Goal: Check status: Check status

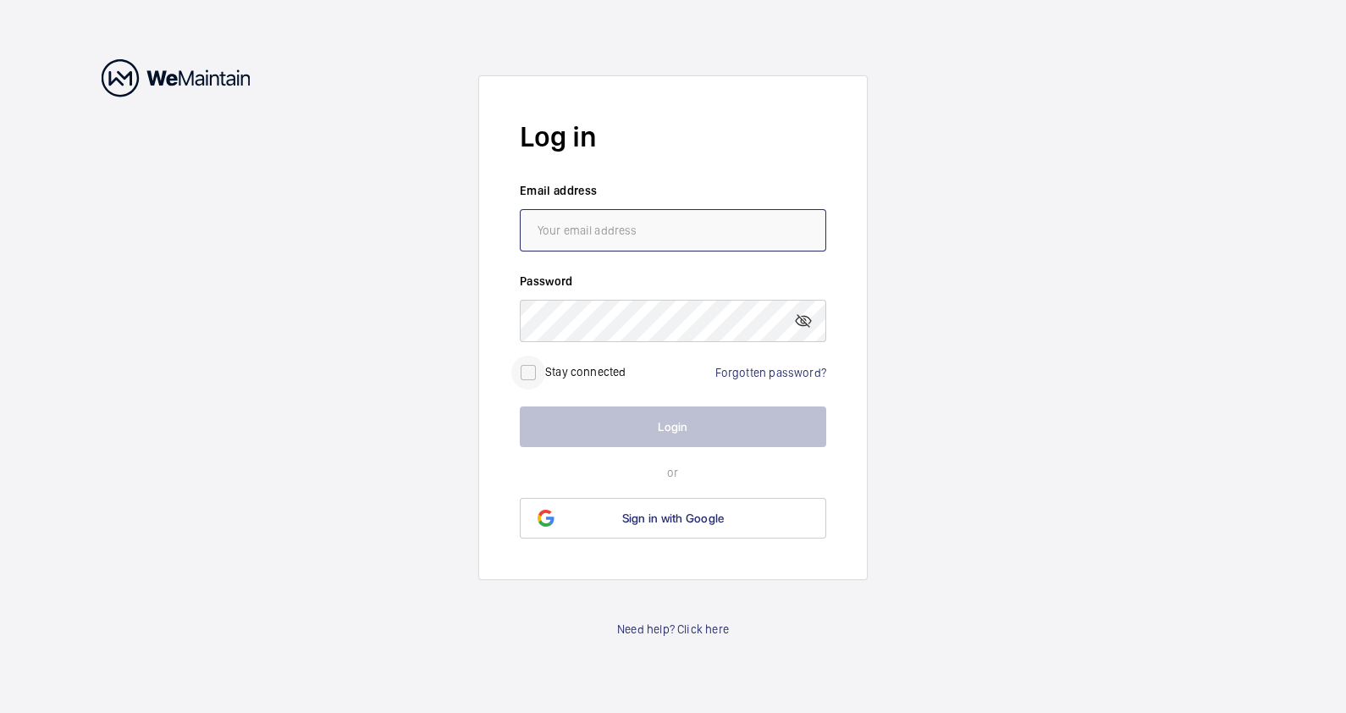
type input "[EMAIL_ADDRESS][DOMAIN_NAME]"
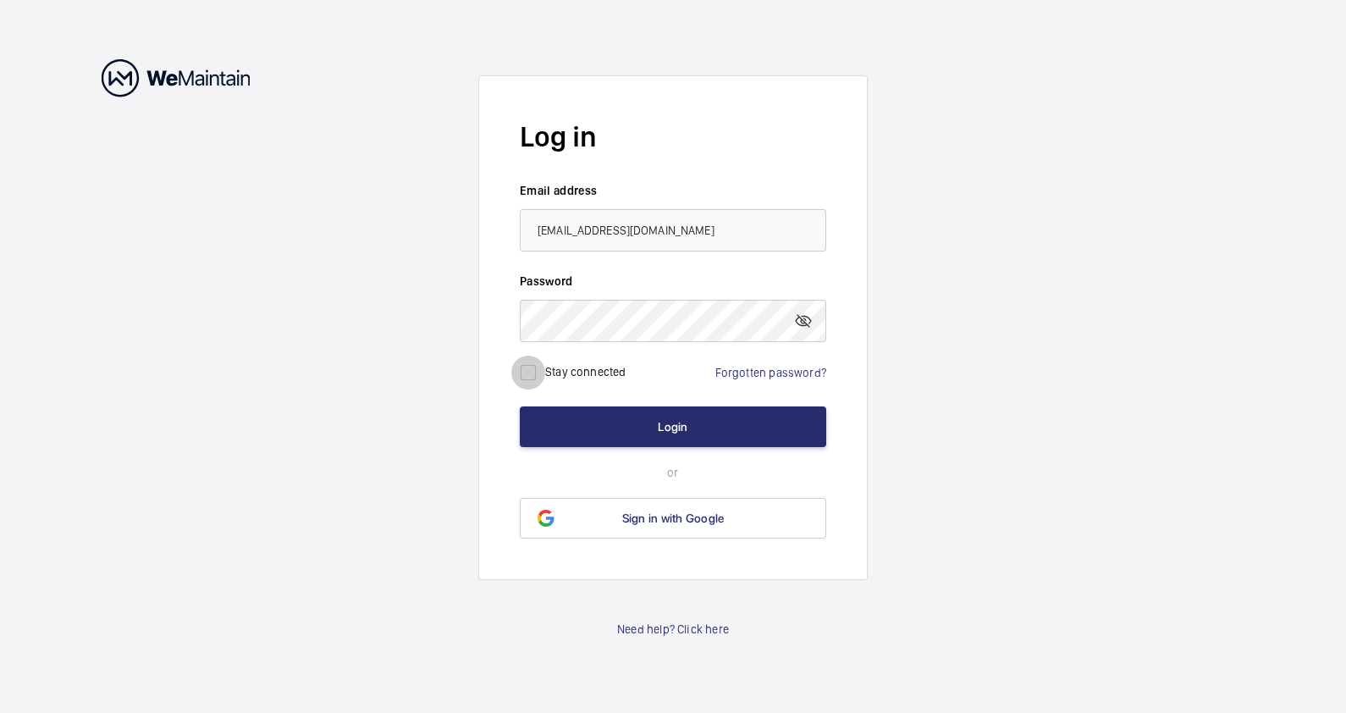
click at [539, 377] on input "checkbox" at bounding box center [528, 373] width 34 height 34
checkbox input "true"
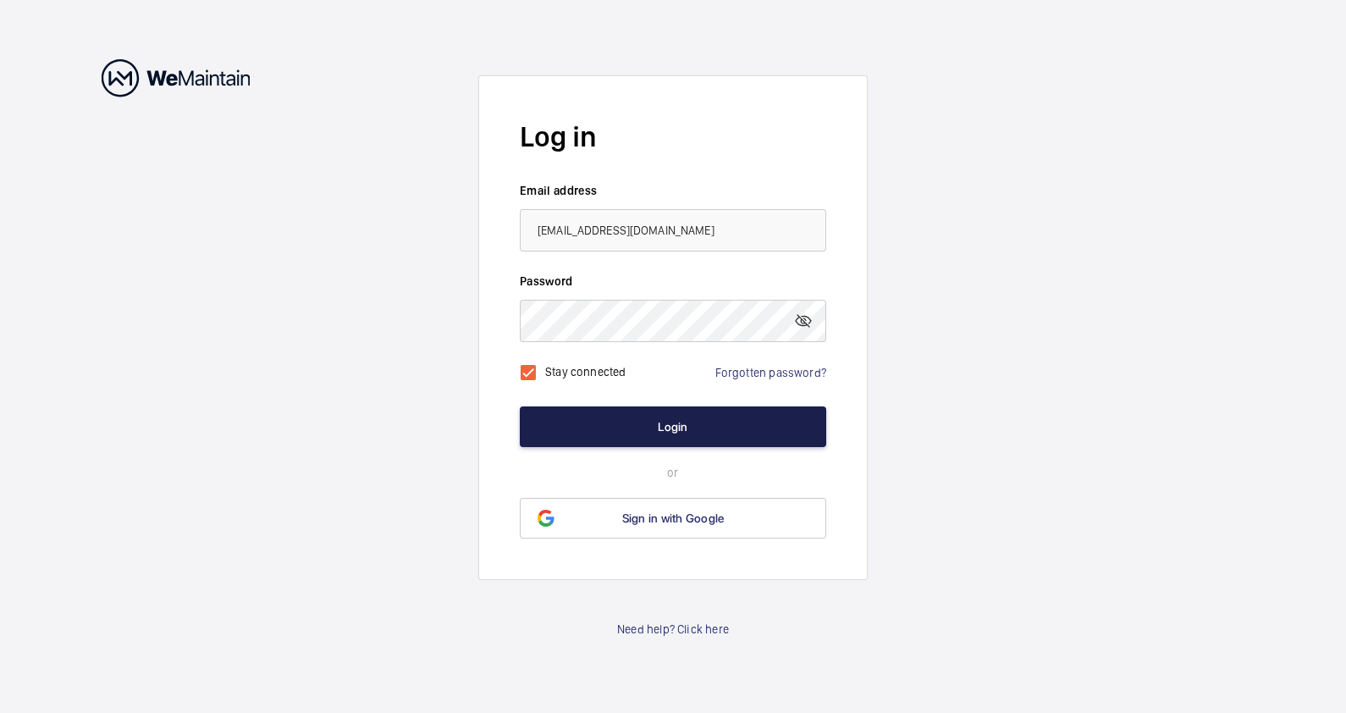
click at [654, 427] on button "Login" at bounding box center [673, 426] width 306 height 41
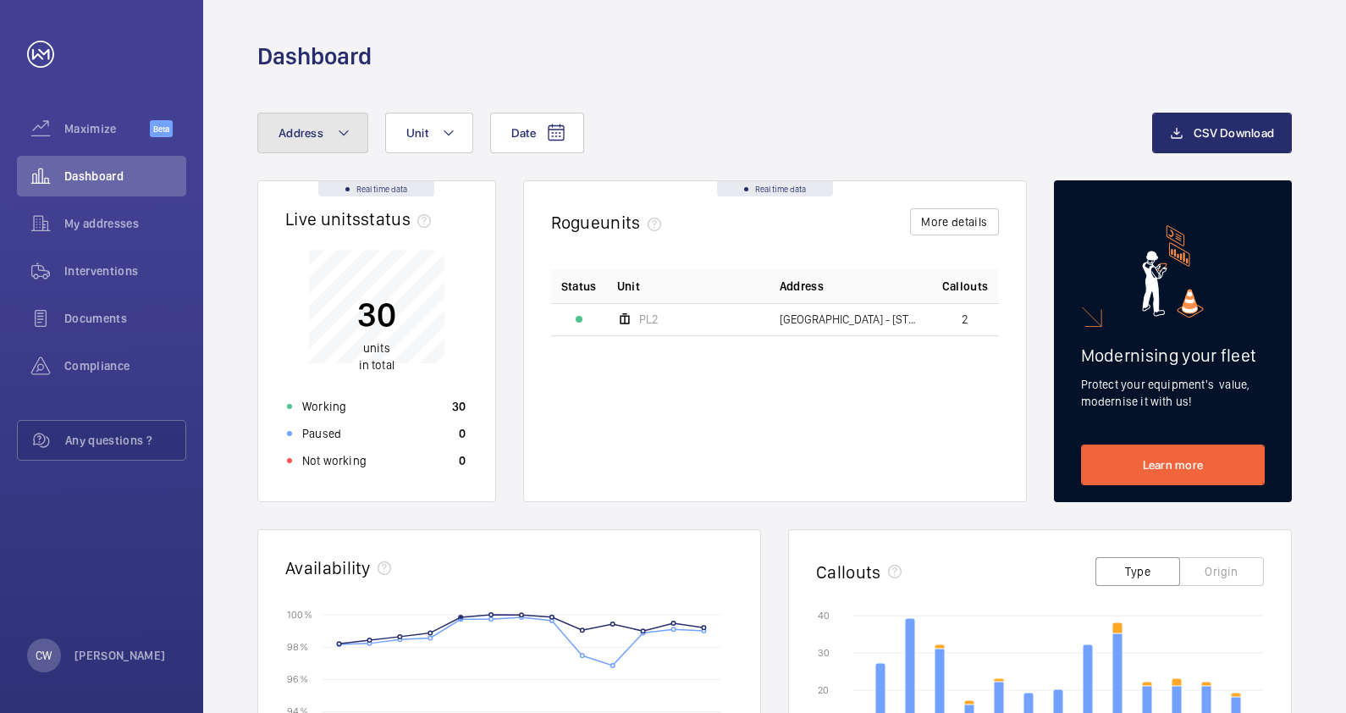
click at [338, 129] on mat-icon at bounding box center [344, 133] width 14 height 20
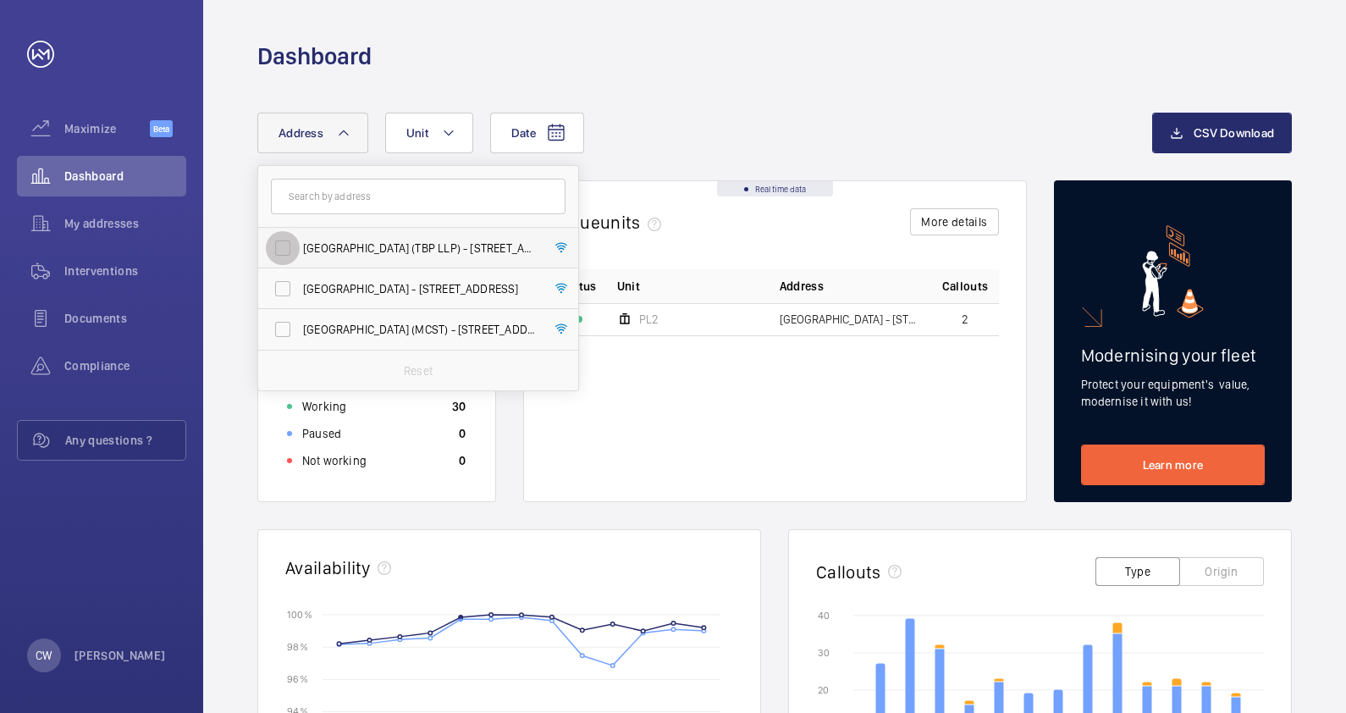
click at [288, 242] on input "[GEOGRAPHIC_DATA] (TBP LLP) - [STREET_ADDRESS]" at bounding box center [283, 248] width 34 height 34
checkbox input "true"
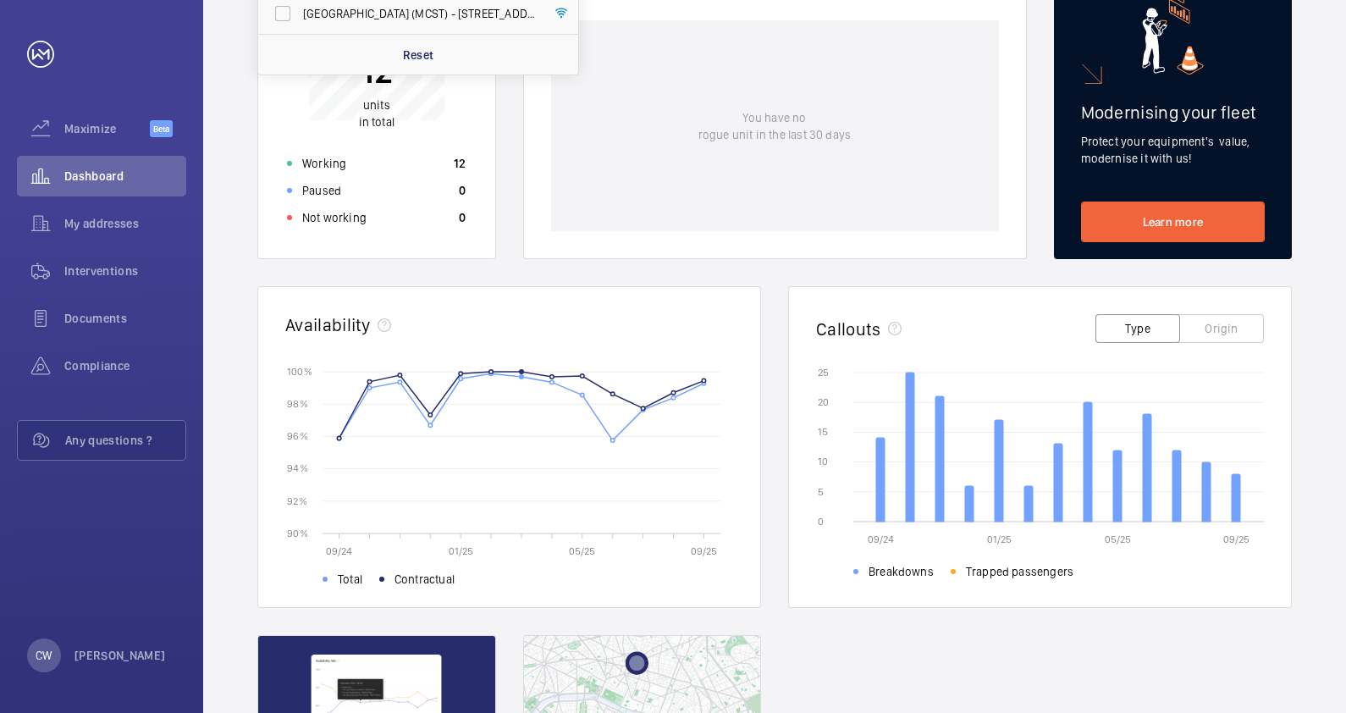
scroll to position [211, 0]
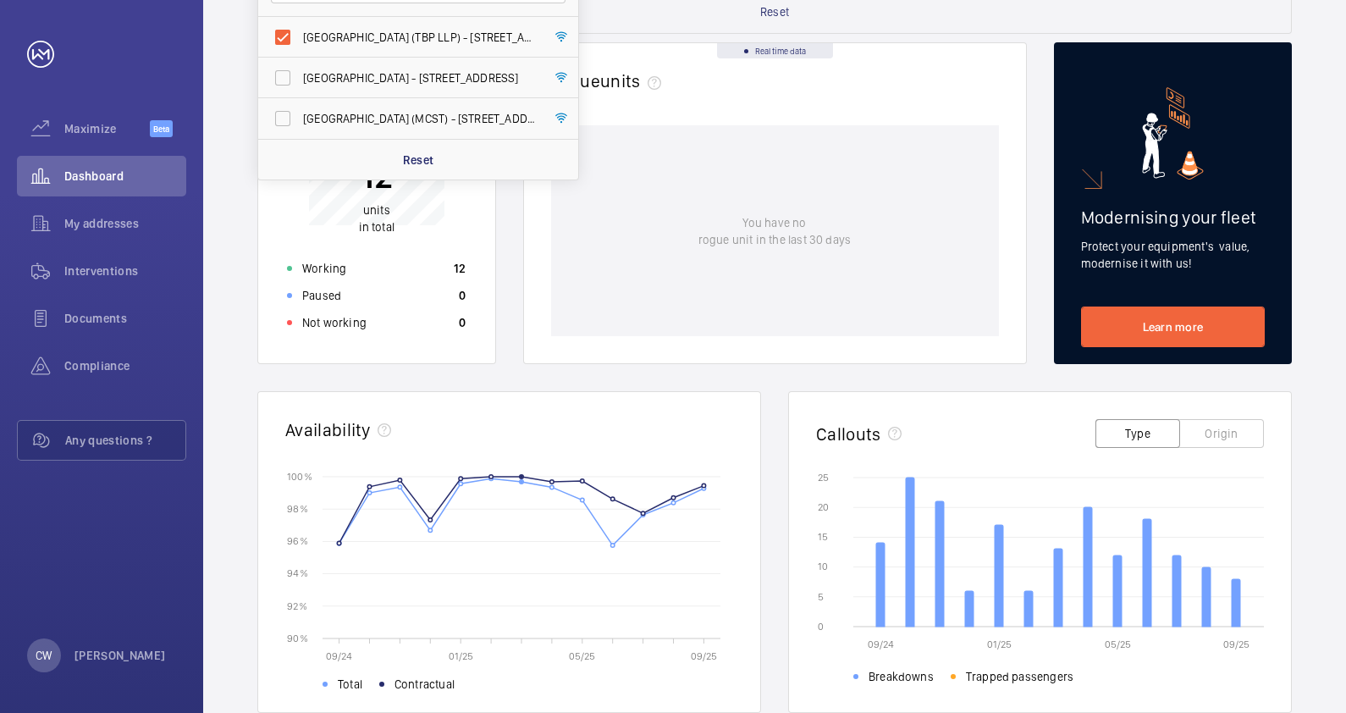
click at [515, 322] on div "Real time data Live units status﻿ 12 units in total Working 12 Paused 0 Not wor…" at bounding box center [774, 551] width 1034 height 1019
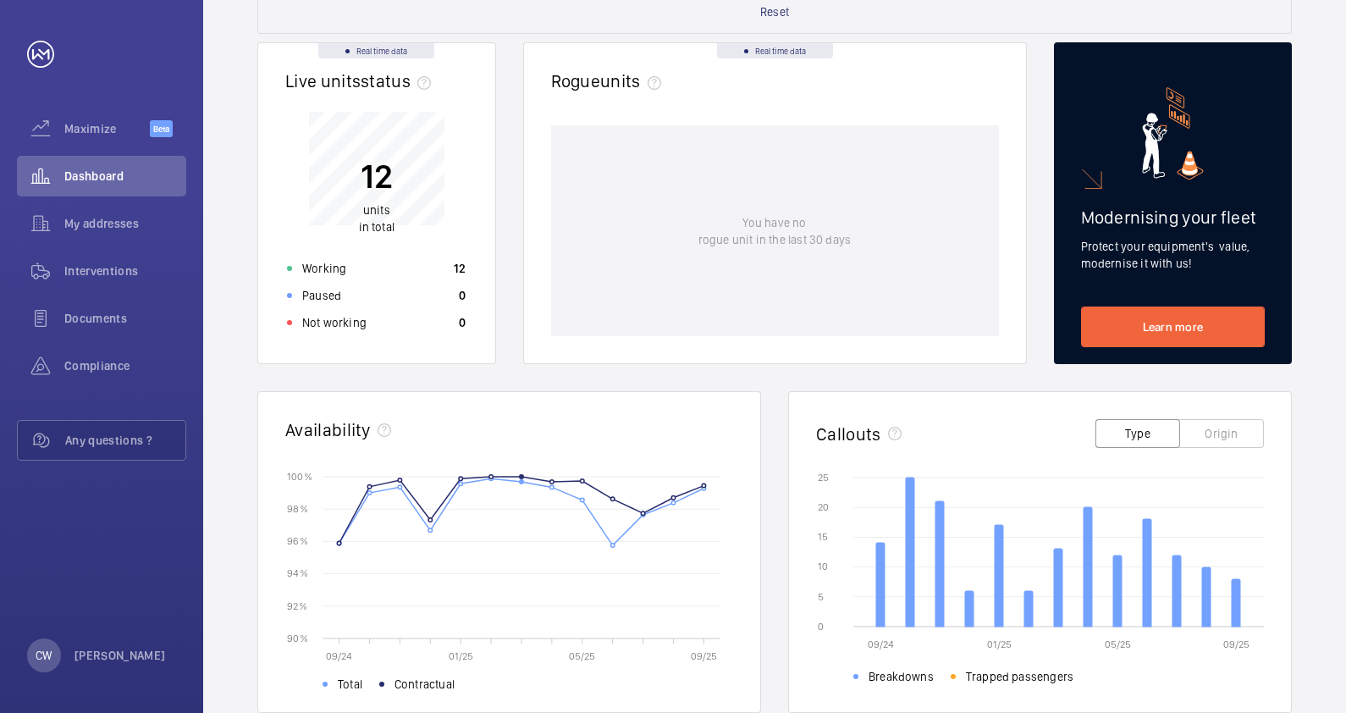
scroll to position [0, 0]
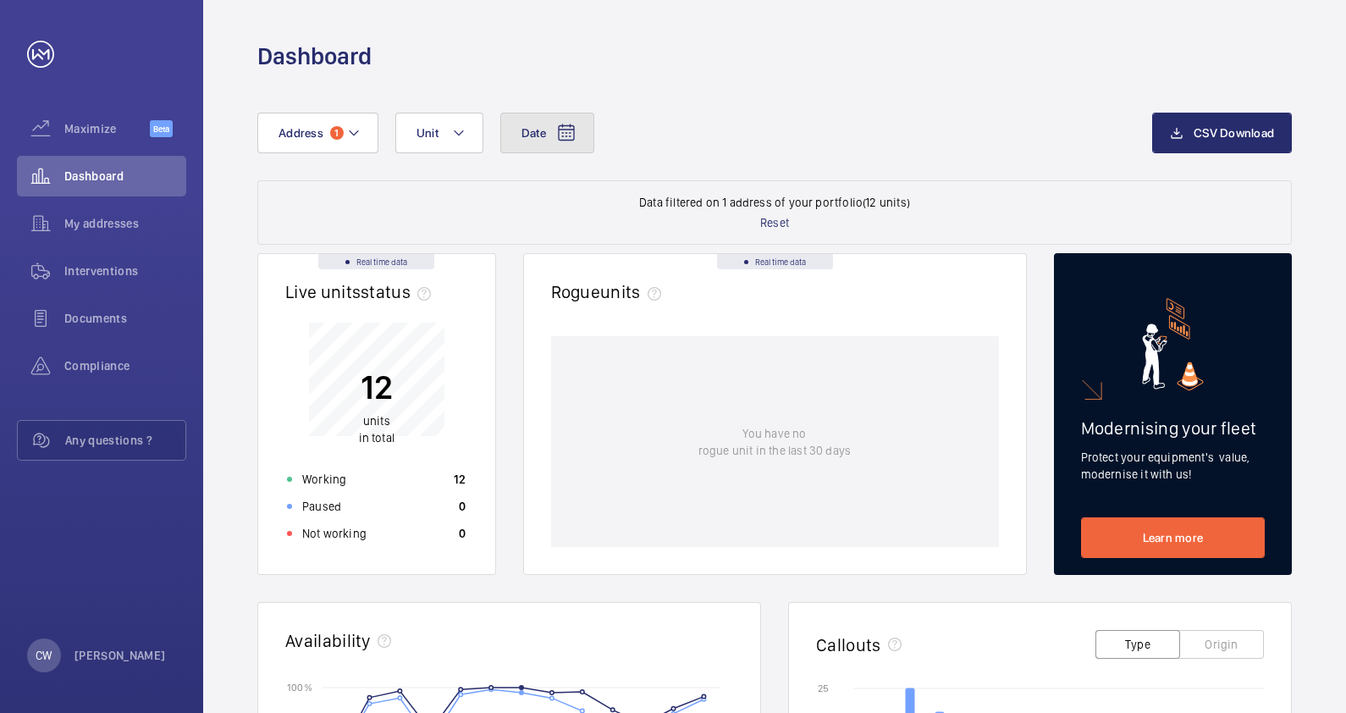
click at [554, 141] on button "Date" at bounding box center [547, 133] width 94 height 41
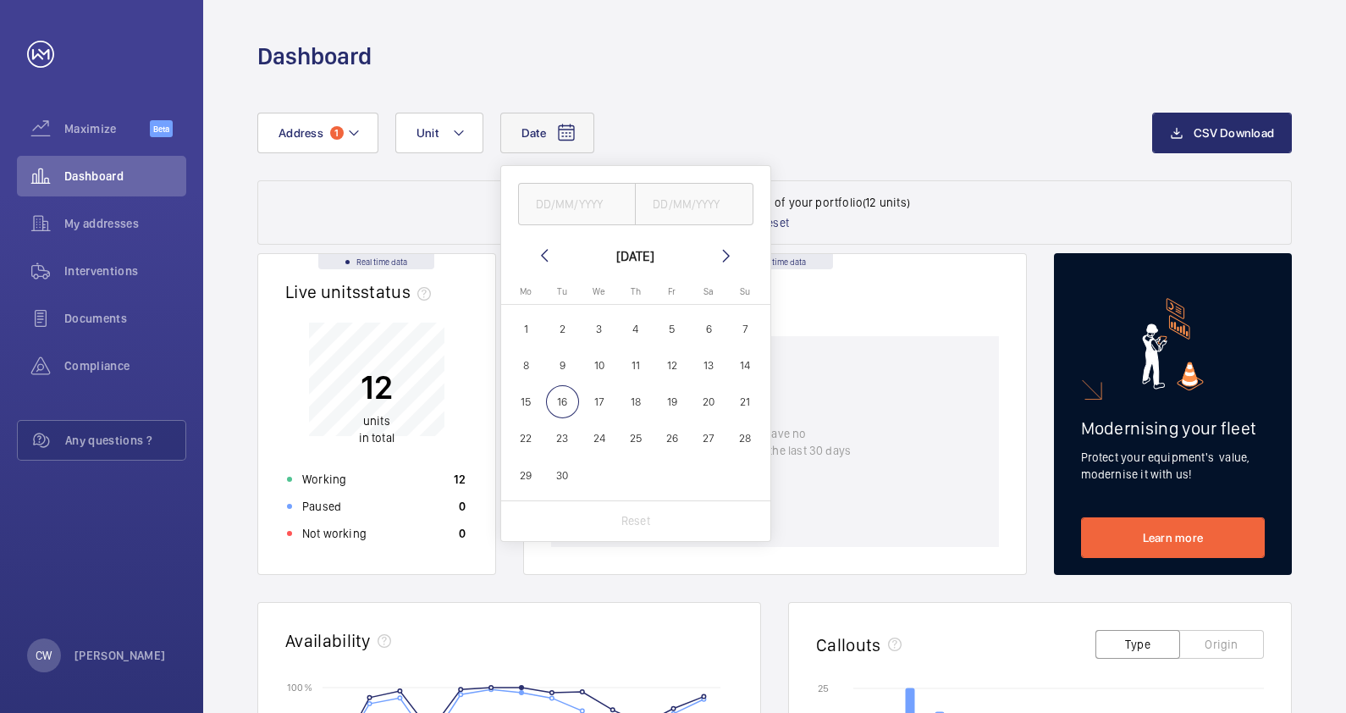
click at [546, 250] on mat-icon at bounding box center [544, 255] width 20 height 20
click at [670, 330] on span "1" at bounding box center [671, 328] width 33 height 33
type input "[DATE]"
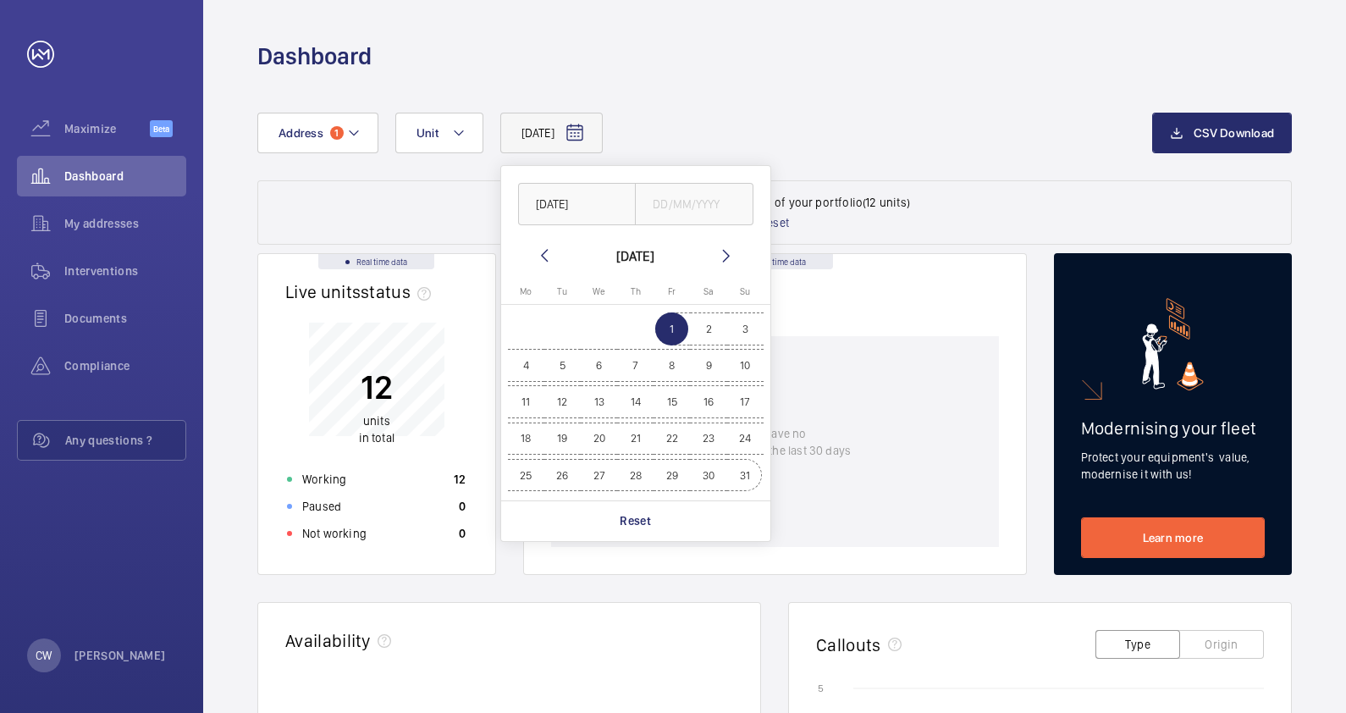
click at [737, 477] on span "31" at bounding box center [745, 475] width 33 height 33
type input "[DATE]"
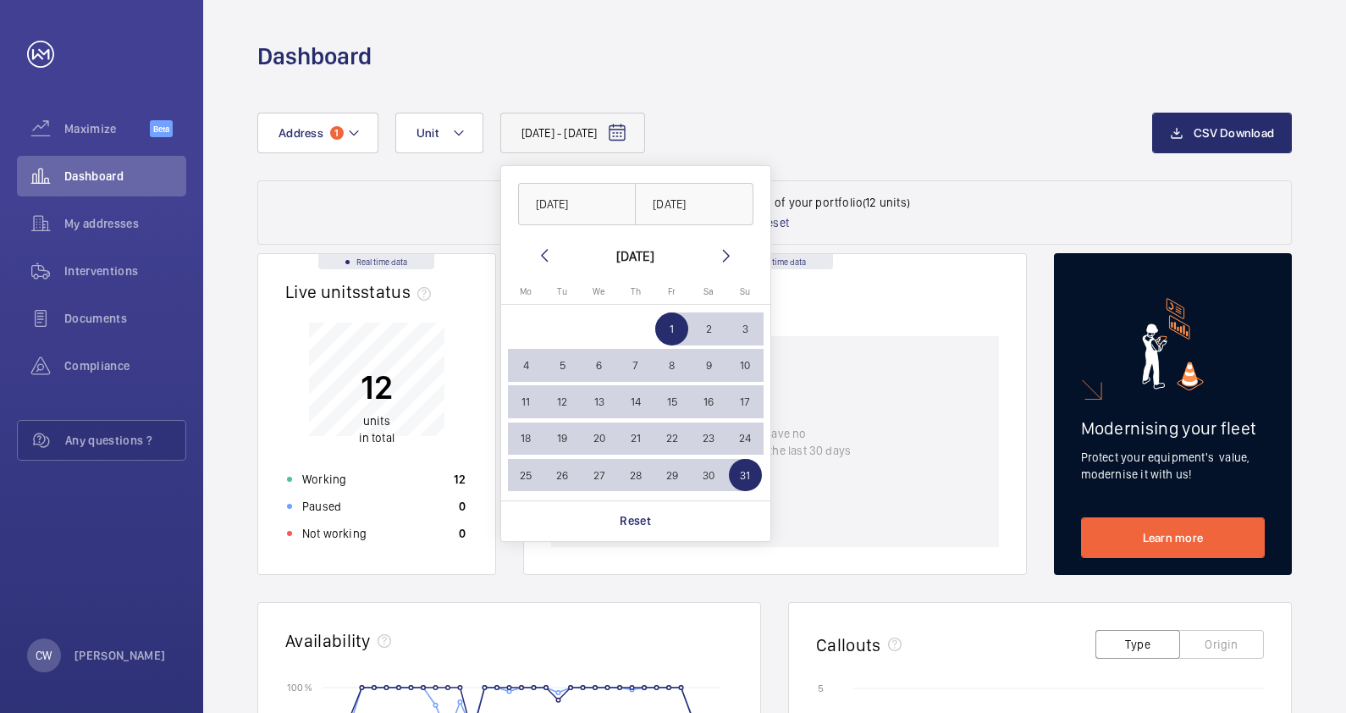
click at [784, 565] on wm-front-card-body "You have no rogue unit in the last 30 days" at bounding box center [775, 455] width 502 height 238
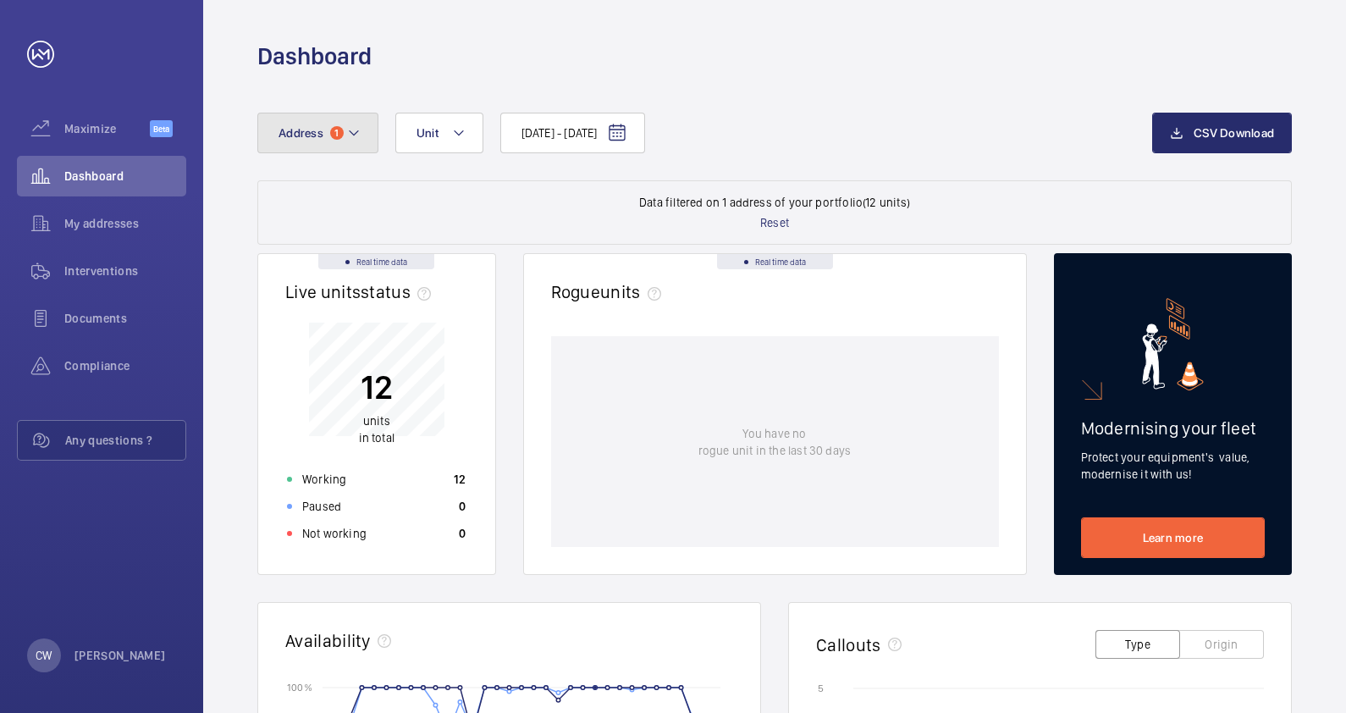
click at [350, 136] on mat-icon at bounding box center [354, 133] width 14 height 20
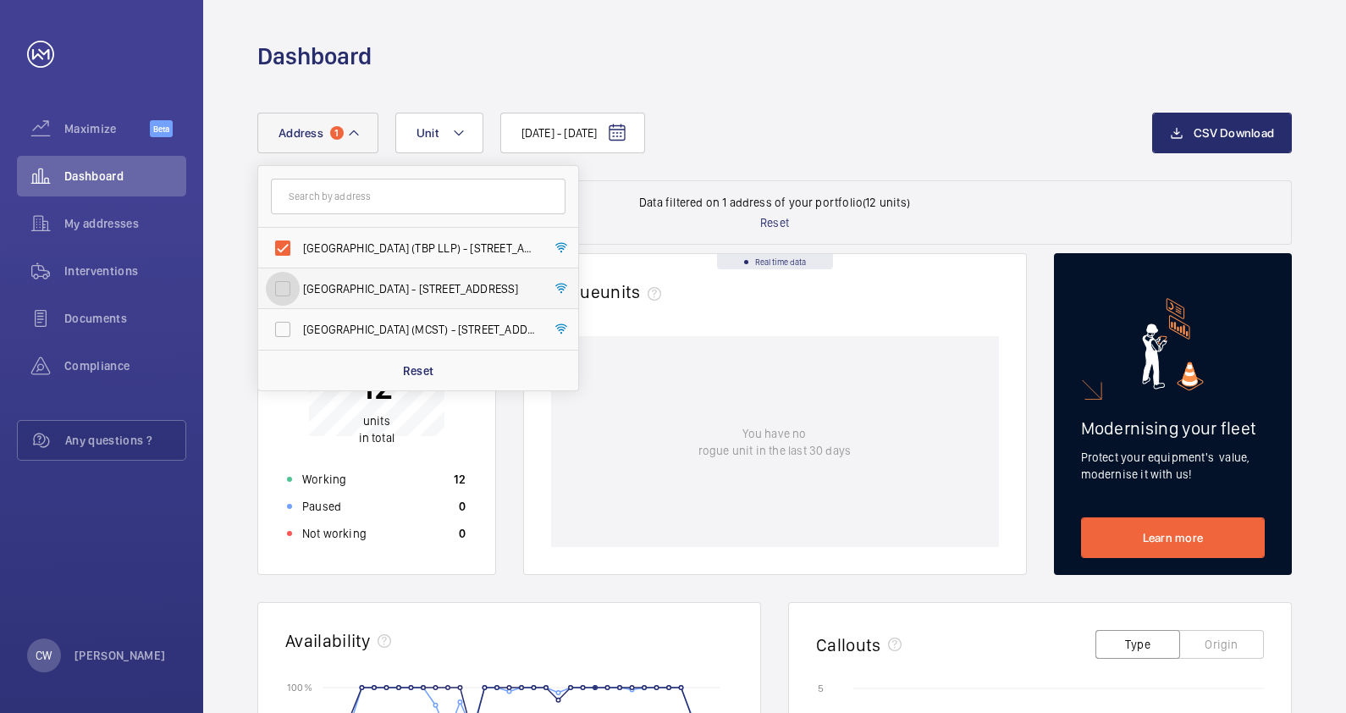
click at [290, 291] on input "[GEOGRAPHIC_DATA] - [STREET_ADDRESS]" at bounding box center [283, 289] width 34 height 34
checkbox input "true"
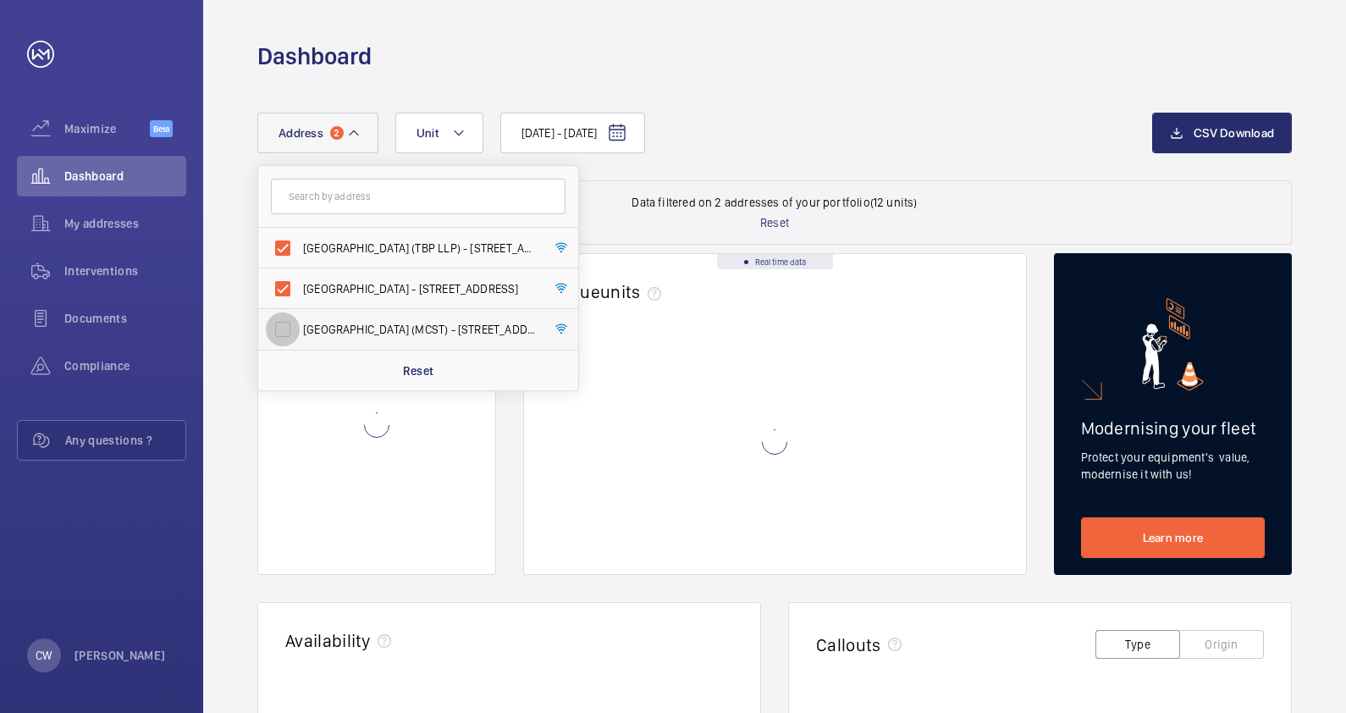
click at [290, 328] on input "[GEOGRAPHIC_DATA] (MCST) - [STREET_ADDRESS][PERSON_NAME]" at bounding box center [283, 329] width 34 height 34
checkbox input "true"
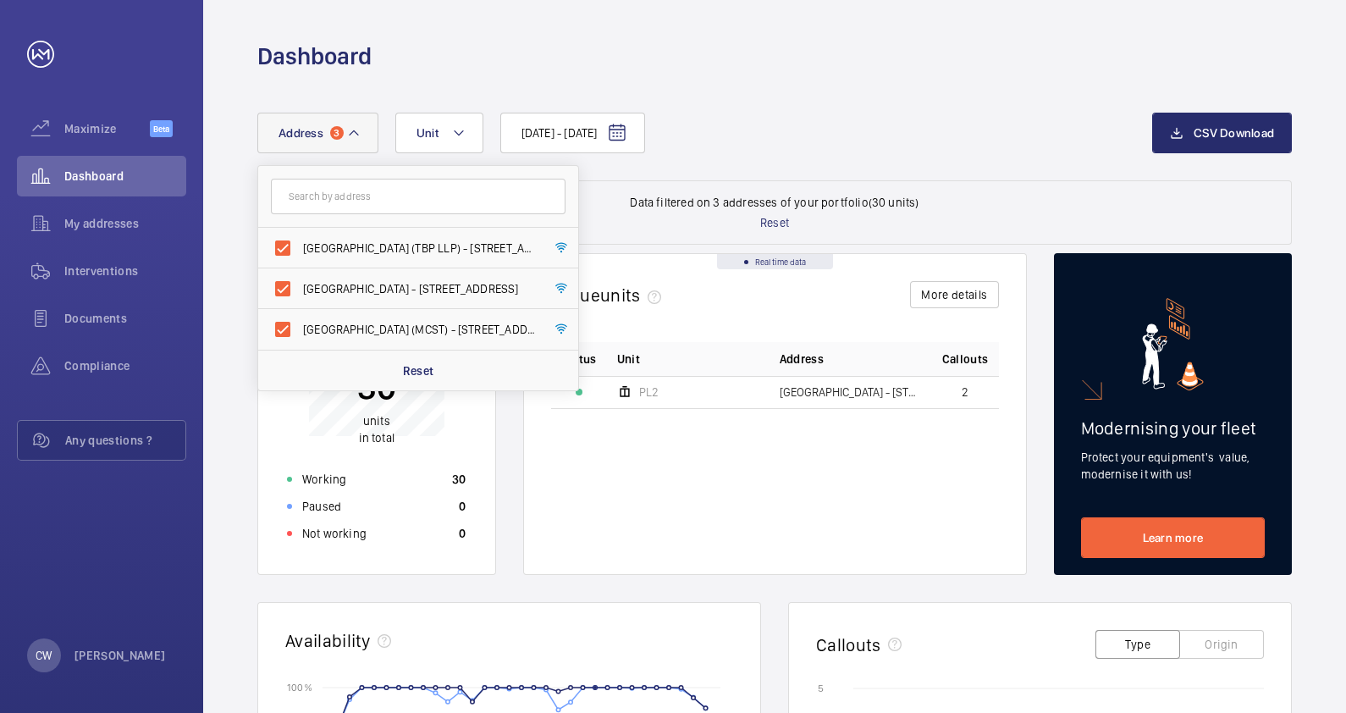
click at [552, 558] on wm-front-card-body "Status Unit Address Callouts [STREET_ADDRESS]" at bounding box center [775, 458] width 502 height 232
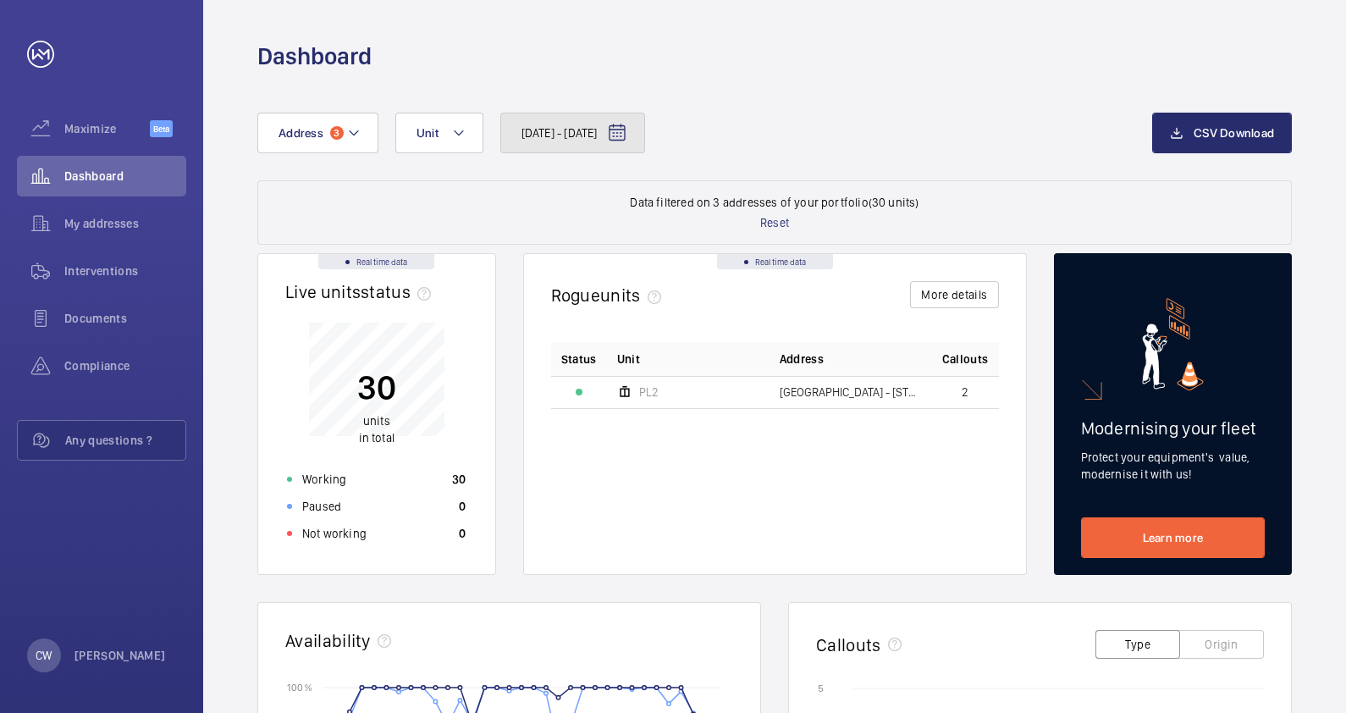
click at [598, 138] on span "[DATE] - [DATE]" at bounding box center [559, 132] width 76 height 17
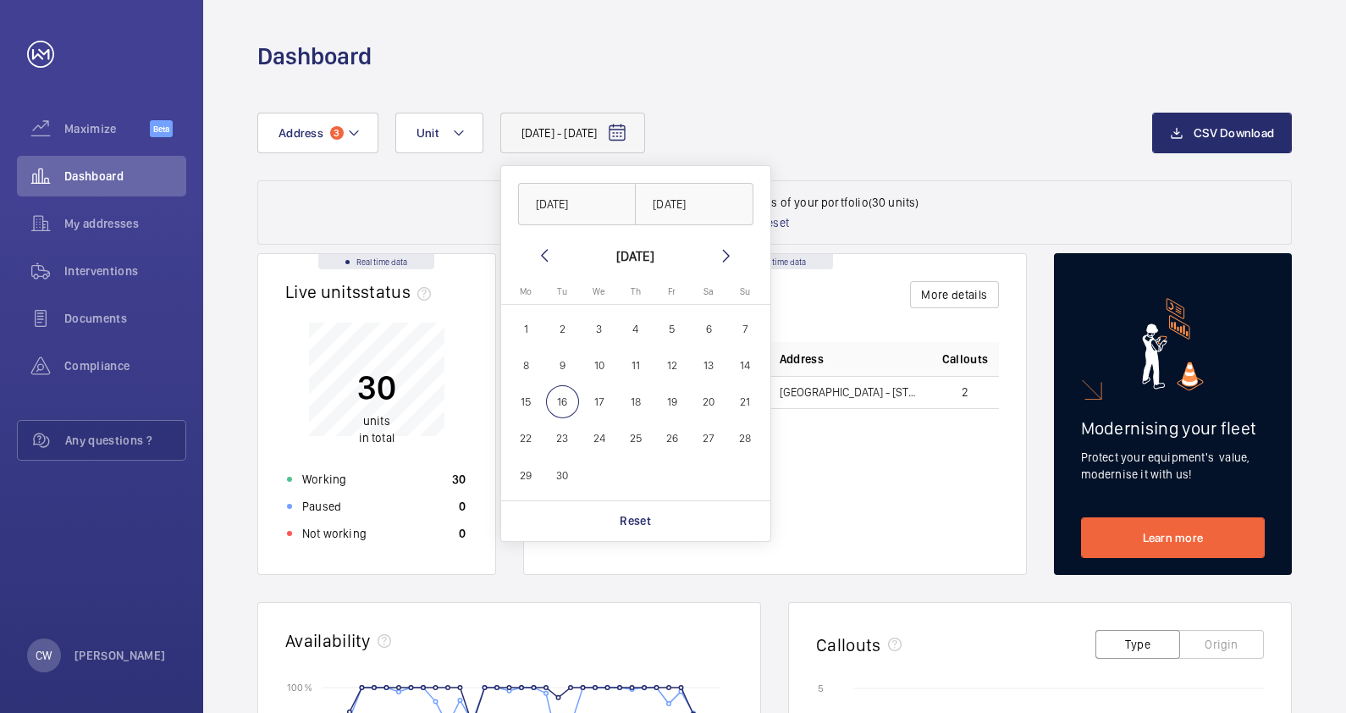
click at [546, 259] on mat-icon at bounding box center [544, 255] width 20 height 20
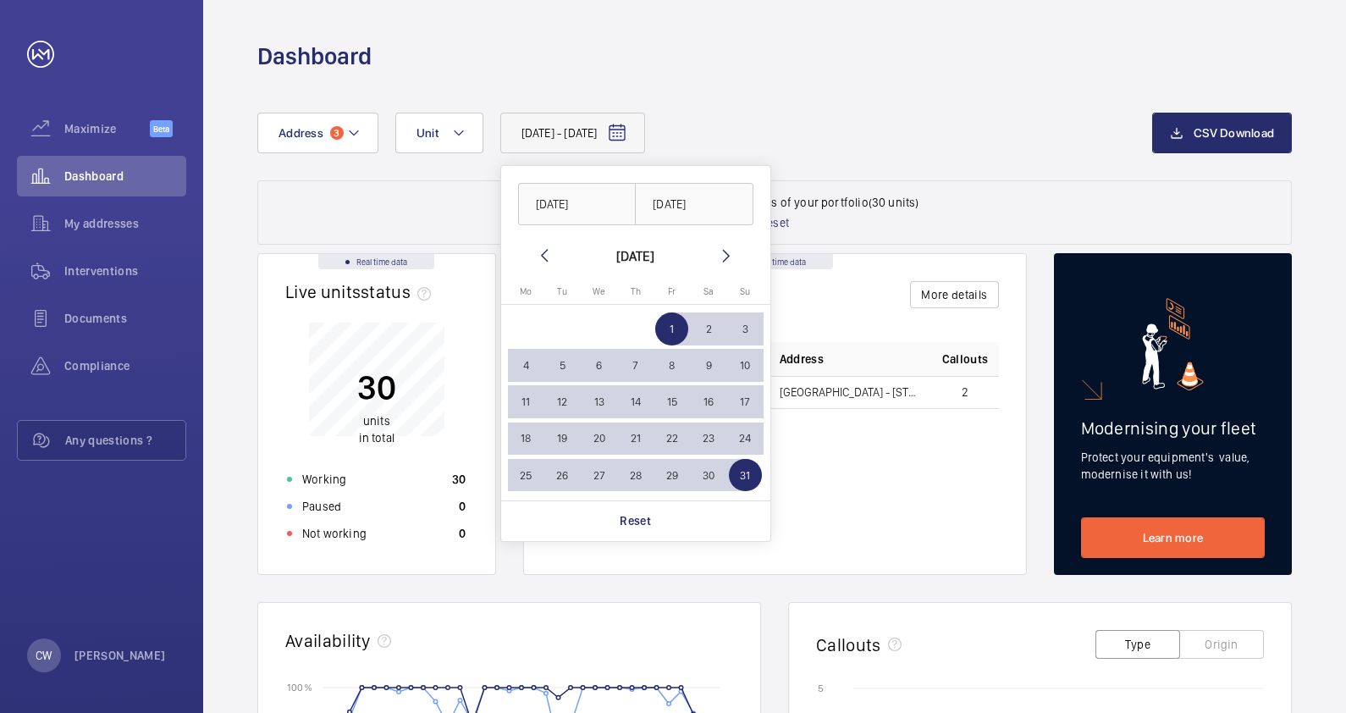
click at [674, 320] on span "1" at bounding box center [671, 328] width 33 height 33
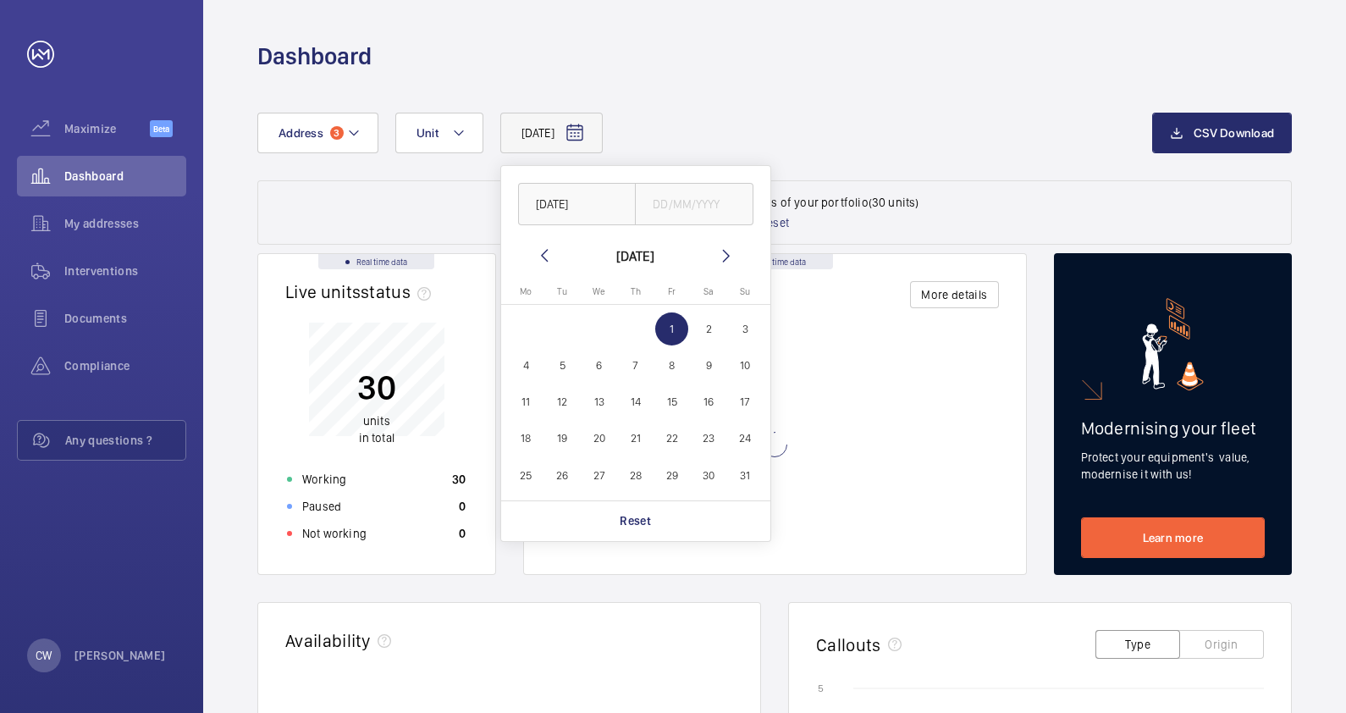
click at [720, 263] on mat-icon at bounding box center [726, 255] width 20 height 20
click at [561, 404] on span "16" at bounding box center [562, 401] width 33 height 33
type input "[DATE]"
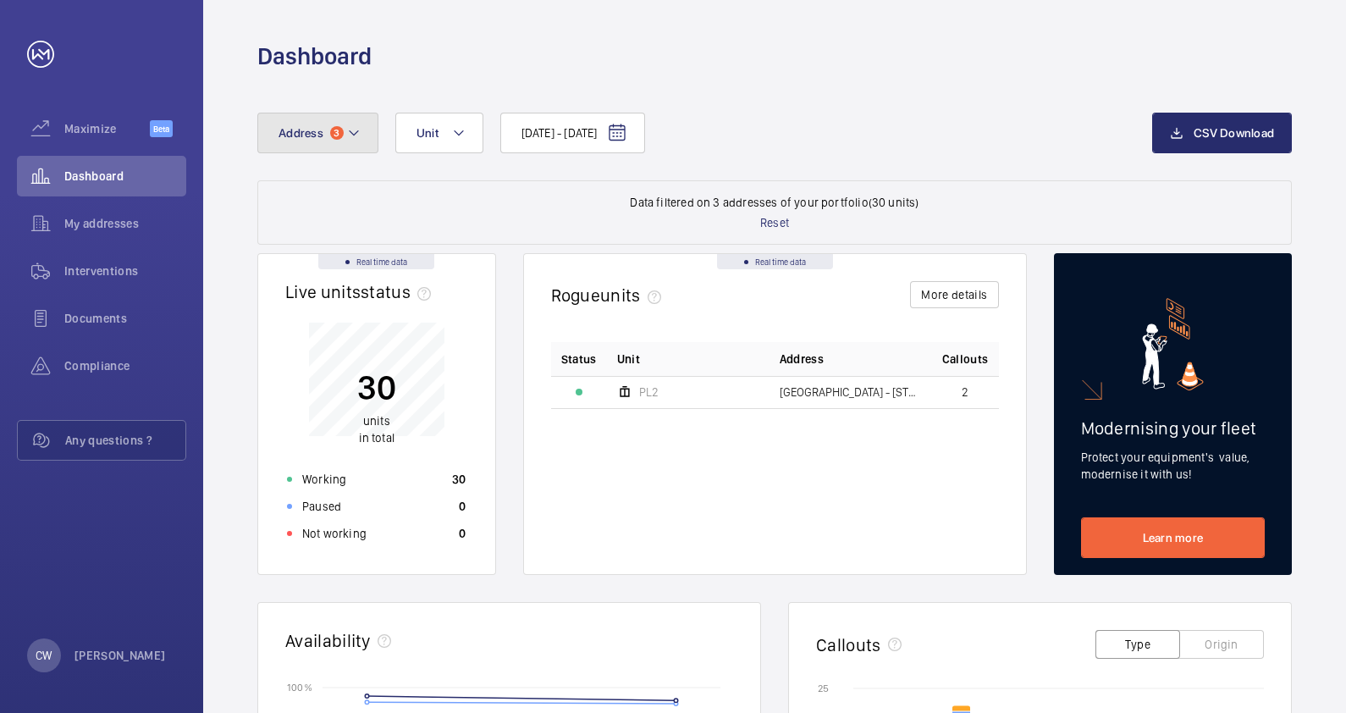
click at [345, 135] on button "Address 3" at bounding box center [317, 133] width 121 height 41
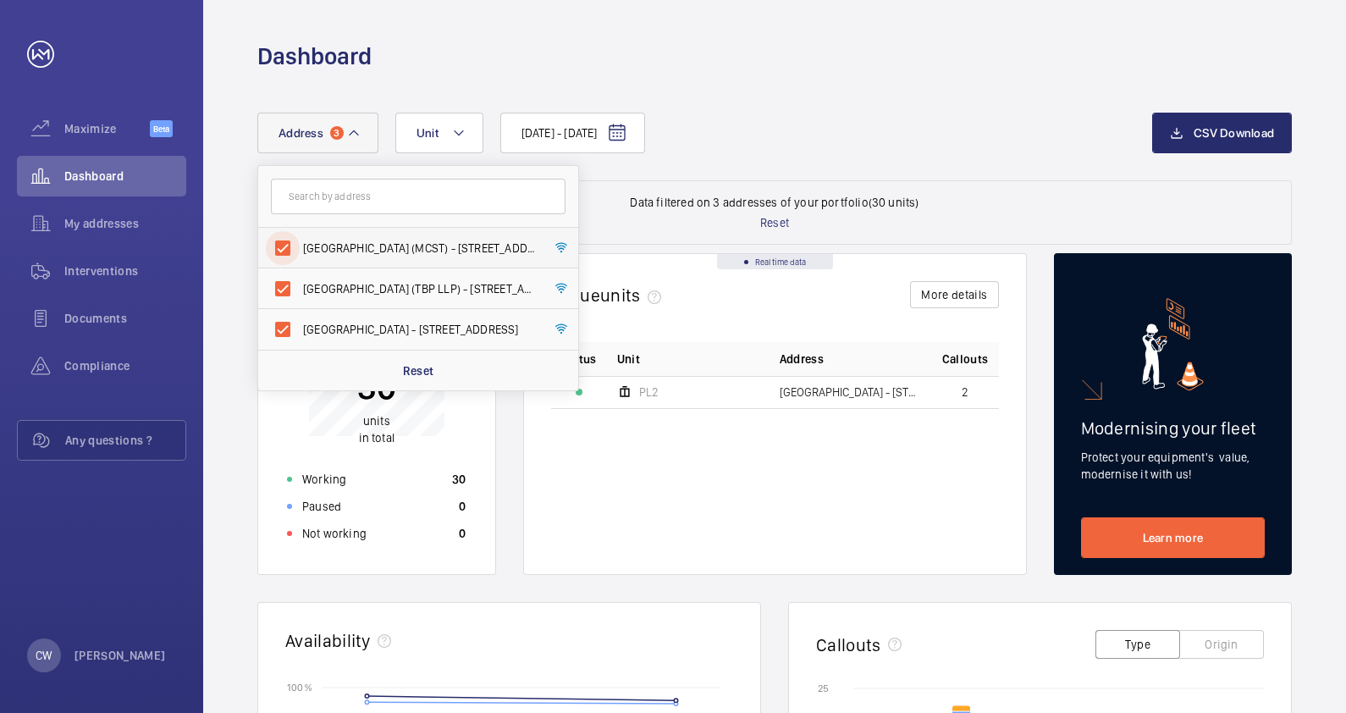
click at [290, 245] on input "[GEOGRAPHIC_DATA] (MCST) - [STREET_ADDRESS][PERSON_NAME]" at bounding box center [283, 248] width 34 height 34
checkbox input "false"
click at [284, 248] on input "[GEOGRAPHIC_DATA] (TBP LLP) - [STREET_ADDRESS]" at bounding box center [283, 248] width 34 height 34
checkbox input "false"
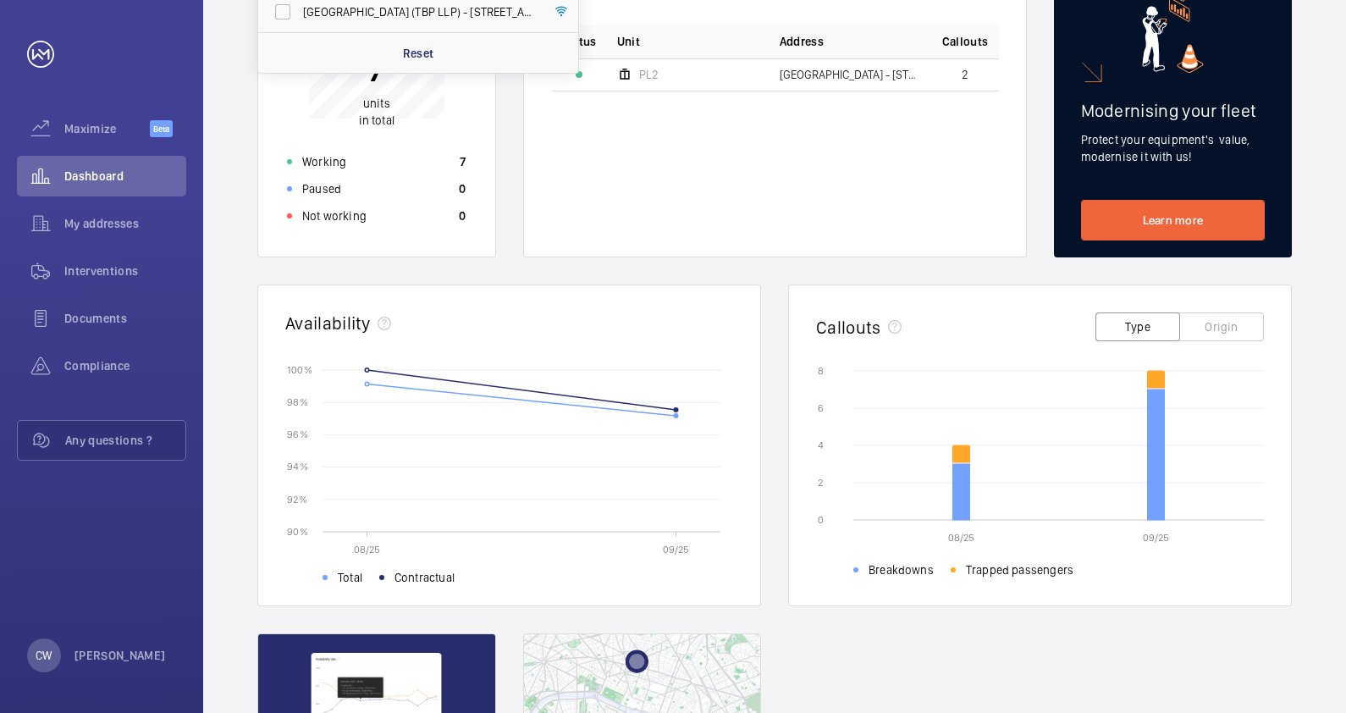
scroll to position [105, 0]
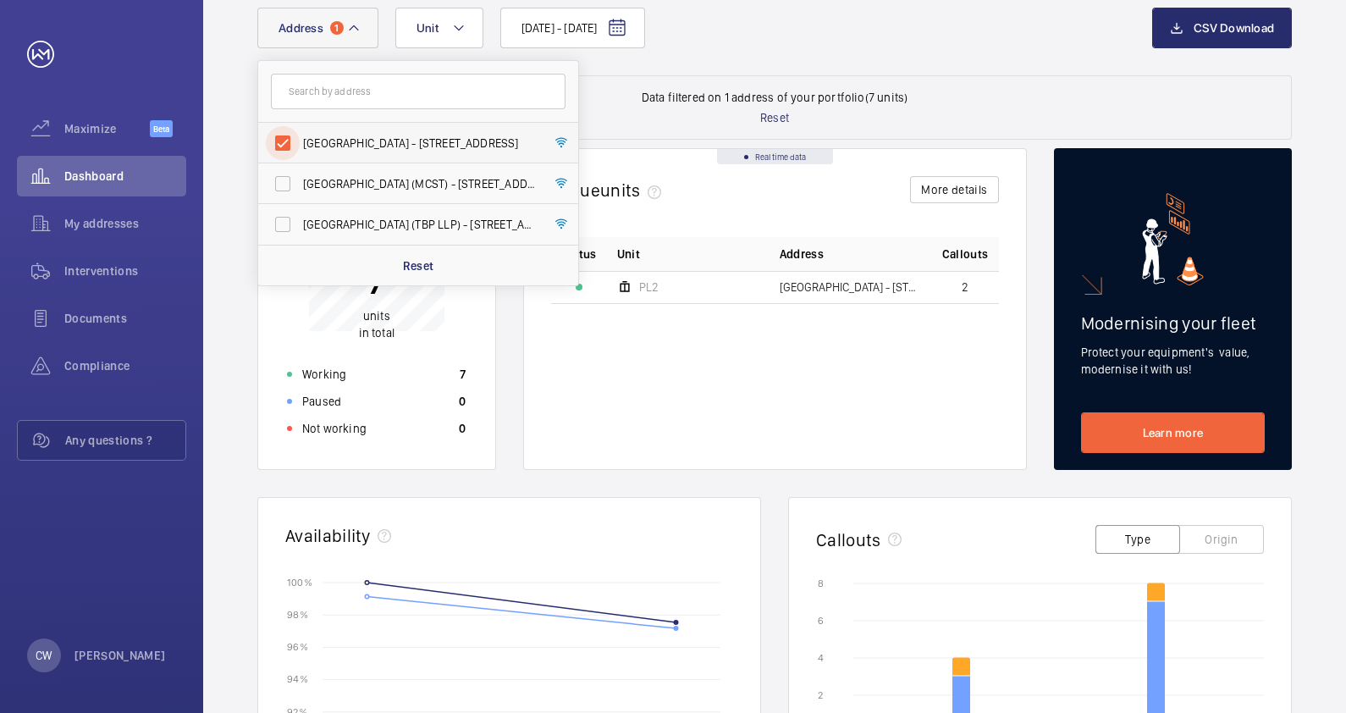
click at [287, 146] on input "[GEOGRAPHIC_DATA] - [STREET_ADDRESS]" at bounding box center [283, 143] width 34 height 34
checkbox input "false"
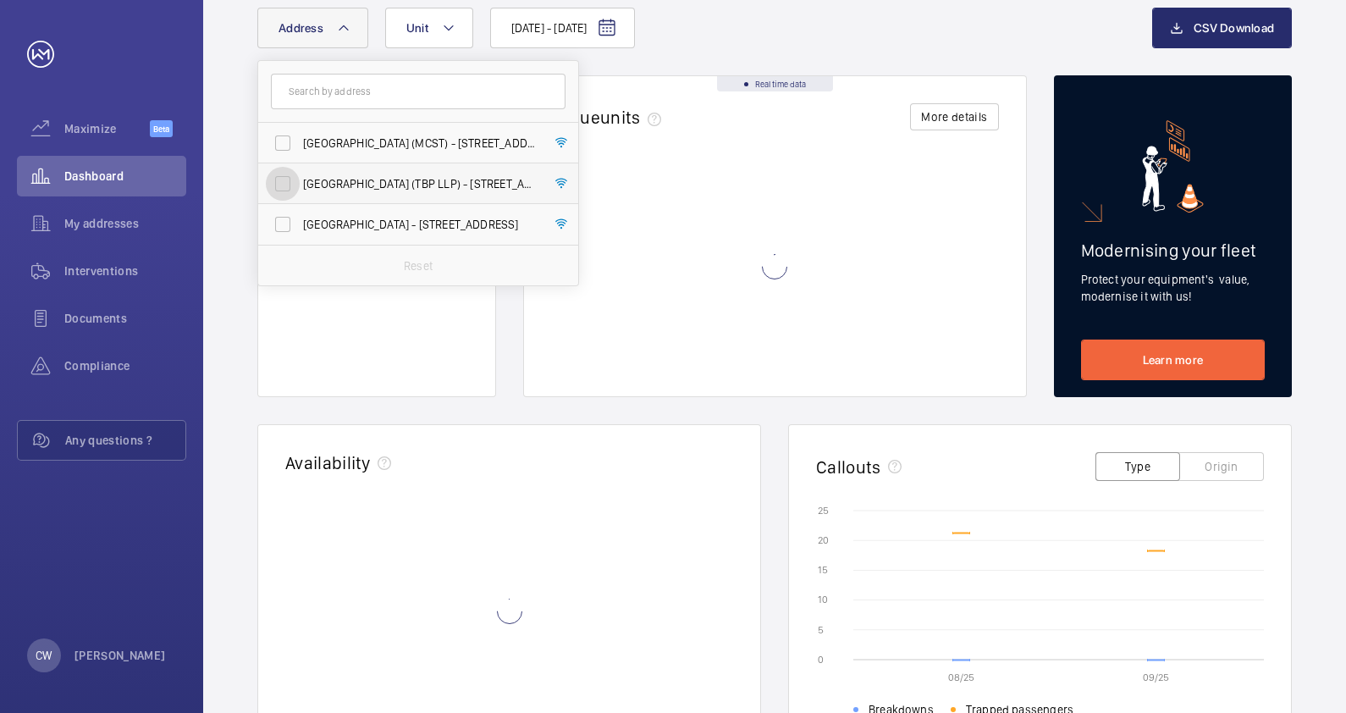
click at [288, 179] on input "[GEOGRAPHIC_DATA] (TBP LLP) - [STREET_ADDRESS]" at bounding box center [283, 184] width 34 height 34
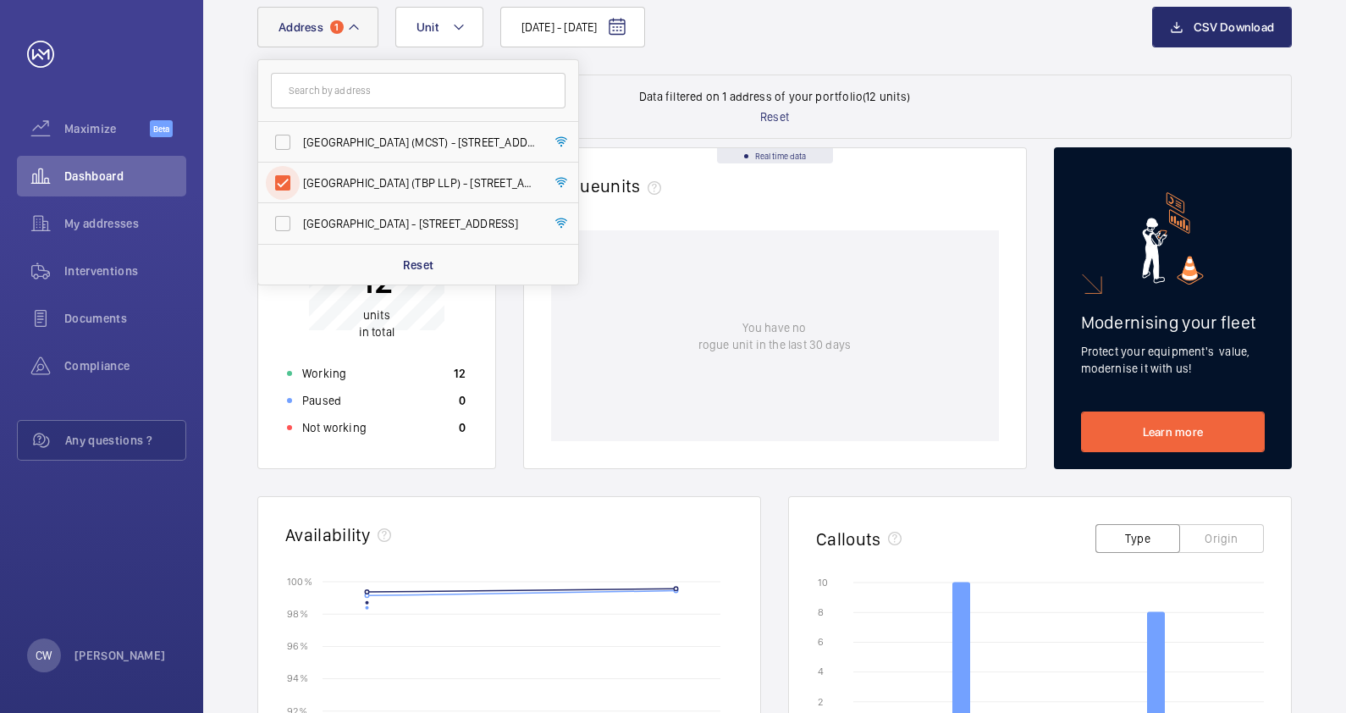
scroll to position [105, 0]
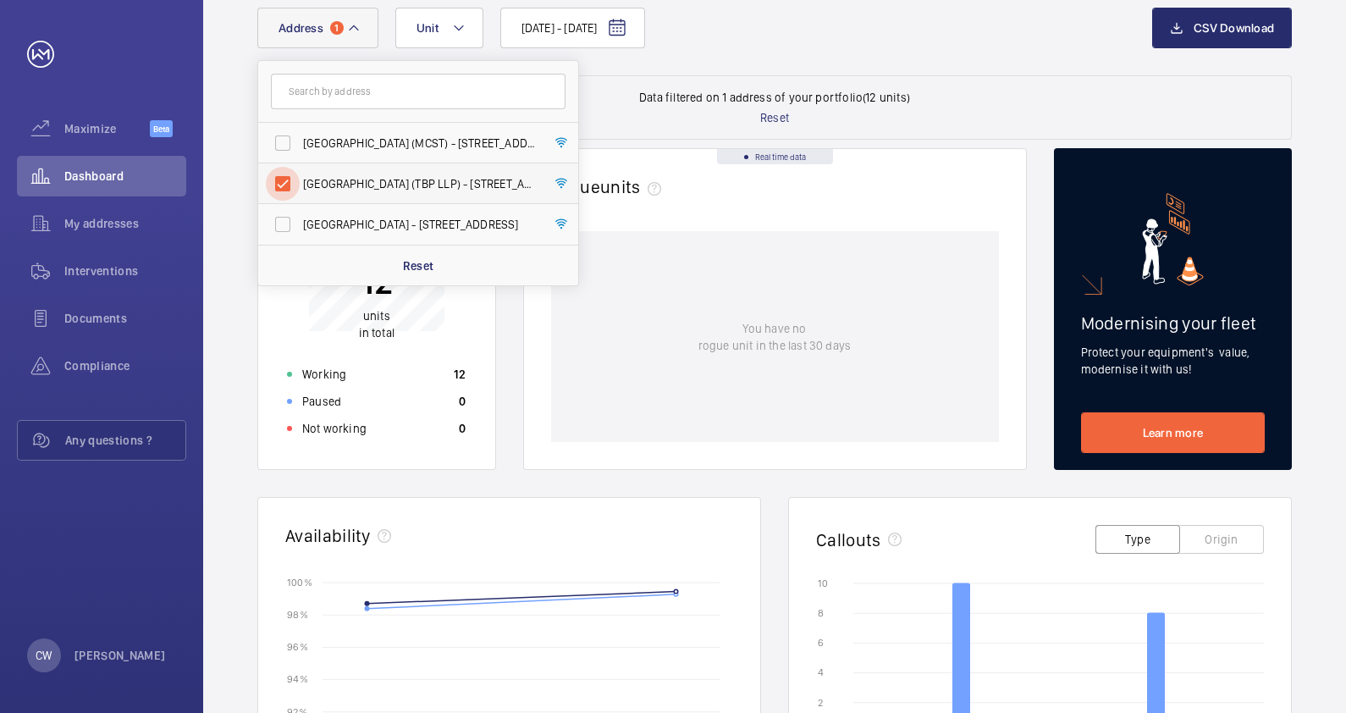
click at [284, 183] on input "[GEOGRAPHIC_DATA] (TBP LLP) - [STREET_ADDRESS]" at bounding box center [283, 184] width 34 height 34
checkbox input "false"
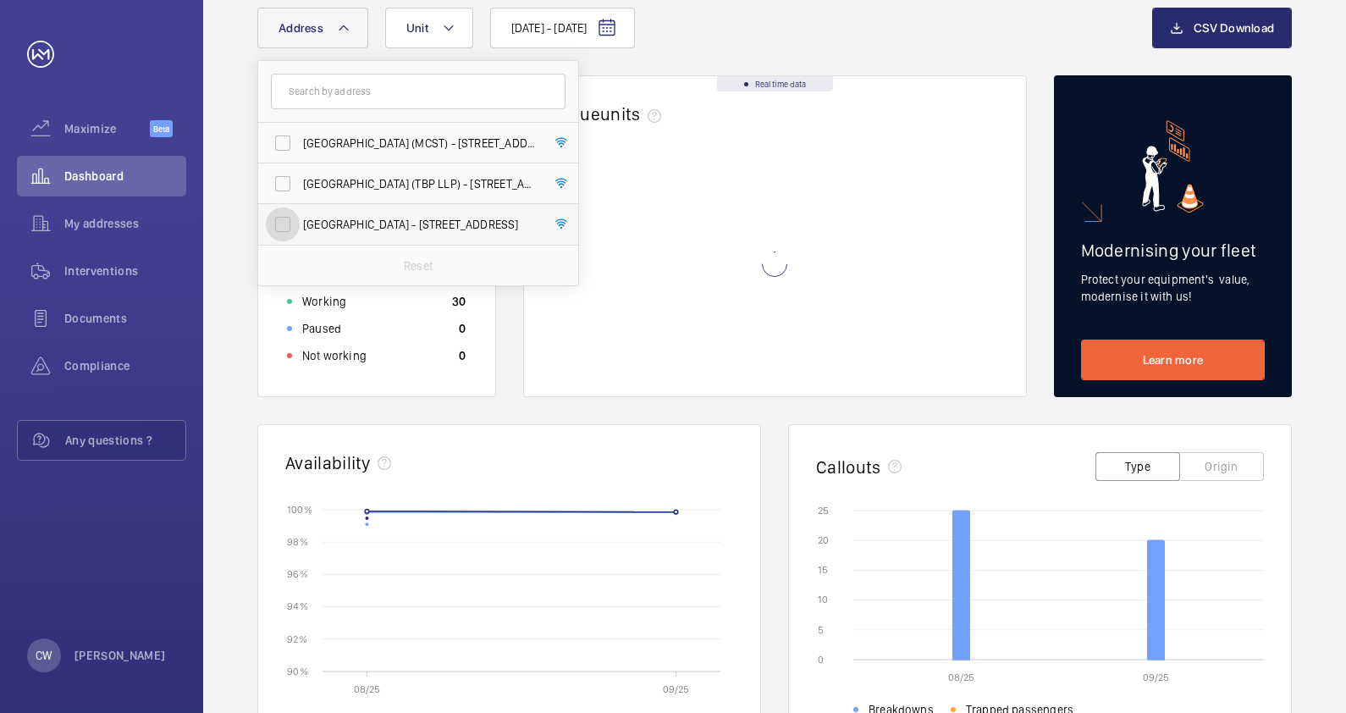
click at [288, 228] on input "[GEOGRAPHIC_DATA] - [STREET_ADDRESS]" at bounding box center [283, 224] width 34 height 34
checkbox input "true"
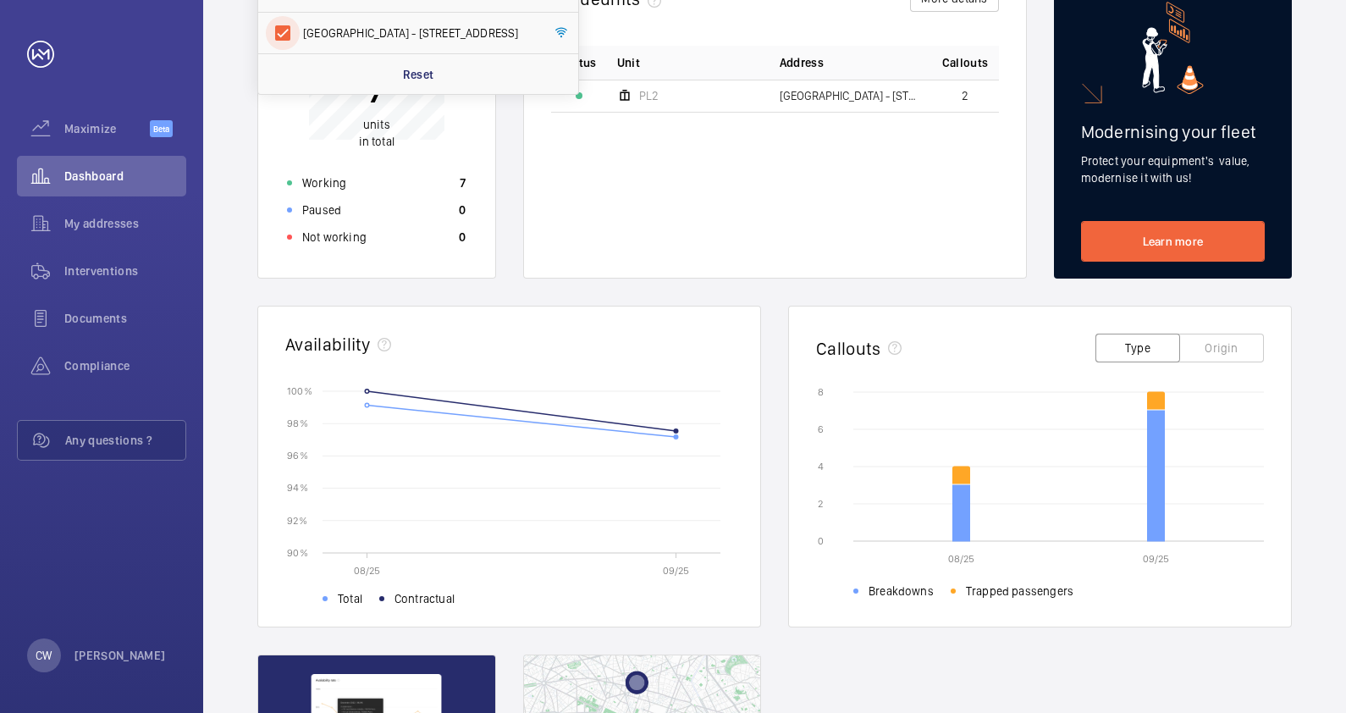
scroll to position [176, 0]
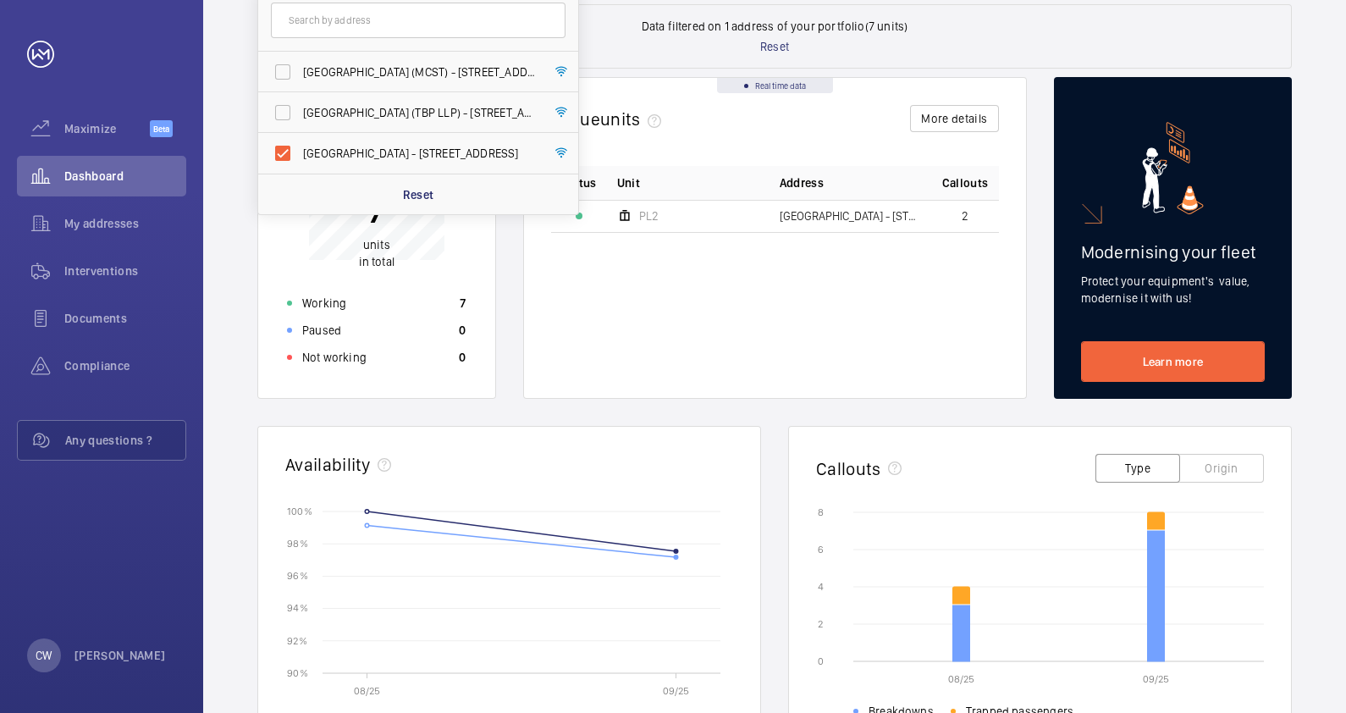
click at [751, 359] on div "Status Unit Address Callouts [STREET_ADDRESS]" at bounding box center [775, 268] width 448 height 205
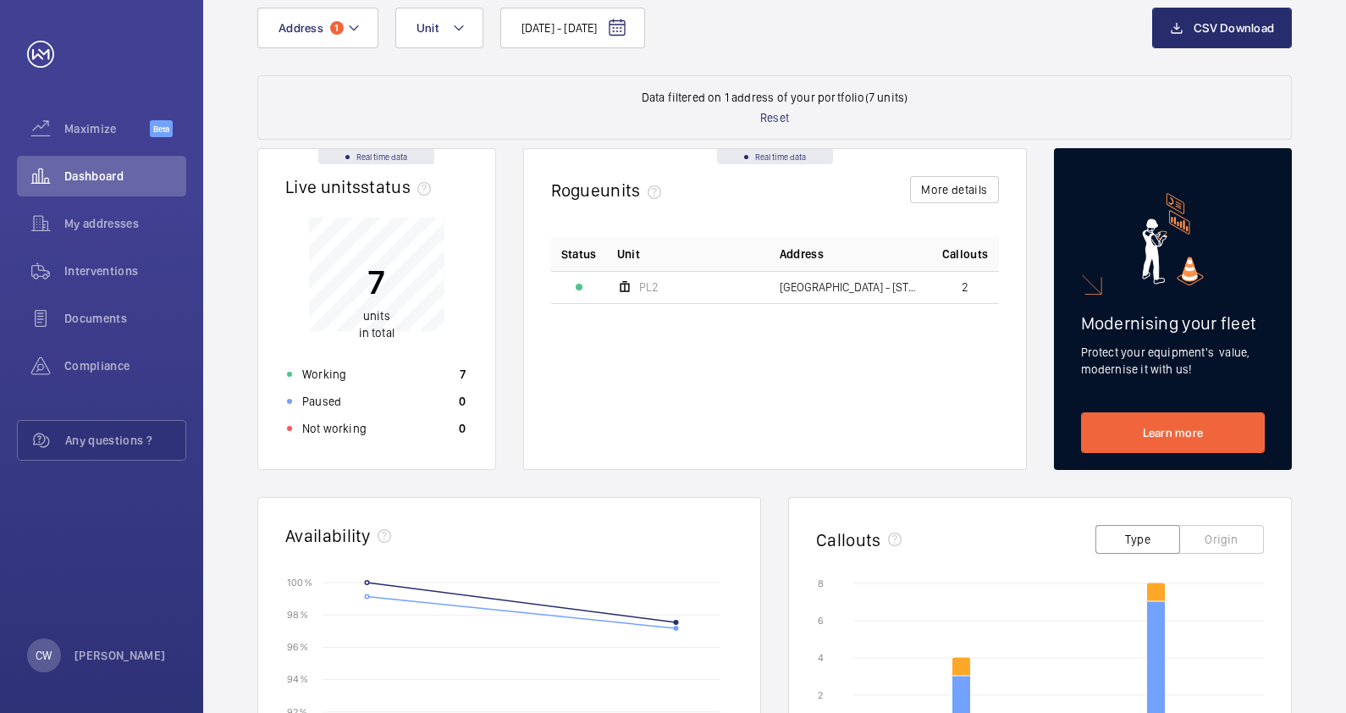
scroll to position [211, 0]
